Goal: Task Accomplishment & Management: Use online tool/utility

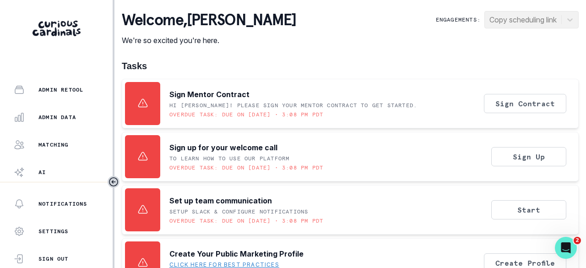
scroll to position [294, 0]
click at [65, 92] on p "Admin Data" at bounding box center [57, 90] width 38 height 7
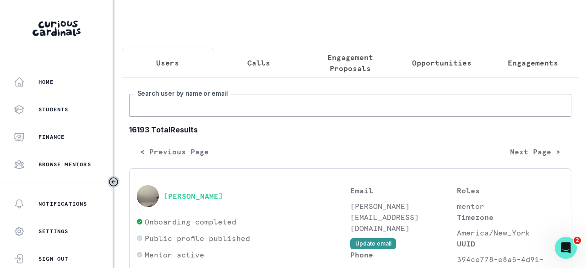
click at [187, 107] on input "Search user by name or email" at bounding box center [350, 105] width 443 height 23
paste input "[PERSON_NAME]"
type input "[PERSON_NAME]"
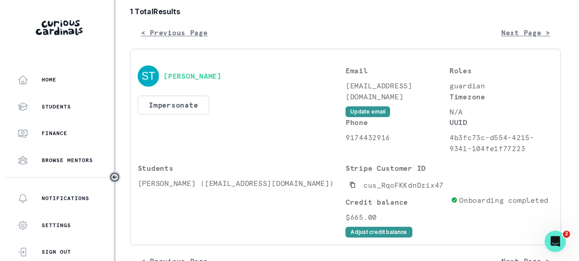
scroll to position [137, 0]
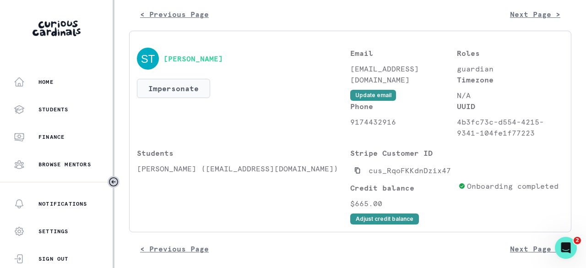
click at [189, 96] on button "Impersonate" at bounding box center [173, 88] width 73 height 19
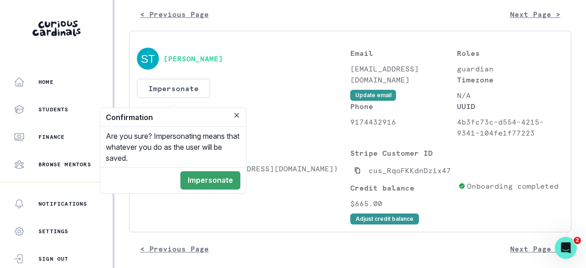
click at [205, 179] on button "Impersonate" at bounding box center [210, 180] width 60 height 18
